Goal: Navigation & Orientation: Find specific page/section

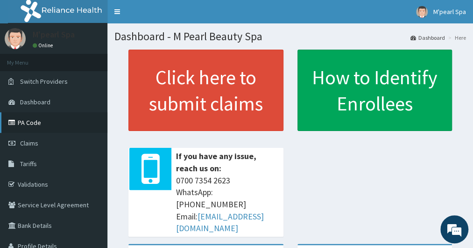
click at [28, 124] on link "PA Code" at bounding box center [53, 122] width 107 height 21
click at [28, 126] on link "PA Code" at bounding box center [53, 122] width 107 height 21
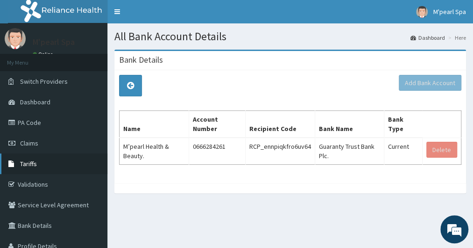
click at [29, 158] on link "Tariffs" at bounding box center [53, 163] width 107 height 21
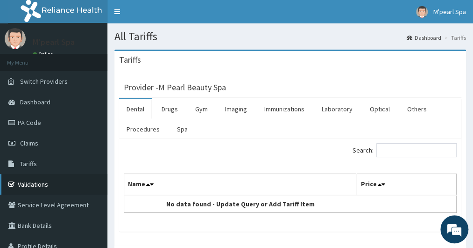
click at [30, 183] on link "Validations" at bounding box center [53, 184] width 107 height 21
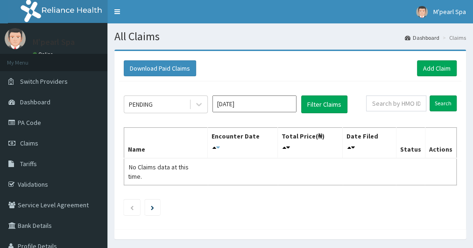
click at [220, 144] on icon at bounding box center [218, 147] width 4 height 7
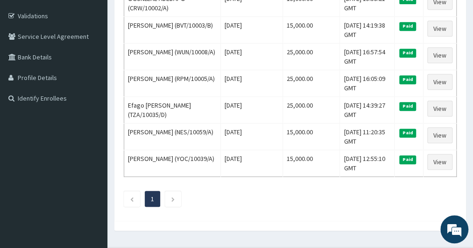
scroll to position [170, 0]
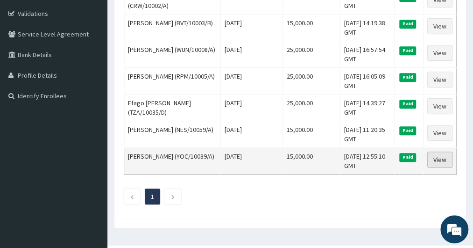
click at [441, 156] on link "View" at bounding box center [439, 159] width 25 height 16
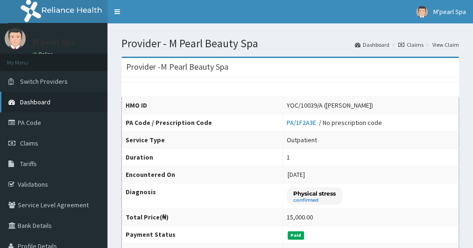
click at [36, 103] on span "Dashboard" at bounding box center [35, 102] width 30 height 8
click at [29, 123] on link "PA Code" at bounding box center [53, 122] width 107 height 21
